Goal: Navigation & Orientation: Find specific page/section

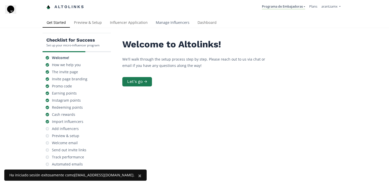
click at [180, 26] on link "Manage Influencers" at bounding box center [173, 23] width 42 height 10
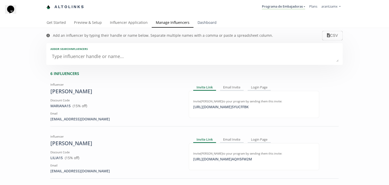
click at [204, 19] on link "Dashboard" at bounding box center [206, 23] width 27 height 10
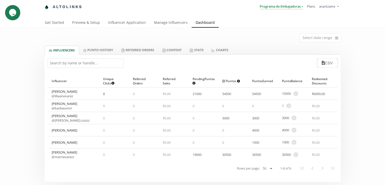
click at [299, 6] on link "Programa de Embajadoras" at bounding box center [281, 7] width 43 height 6
